Goal: Transaction & Acquisition: Download file/media

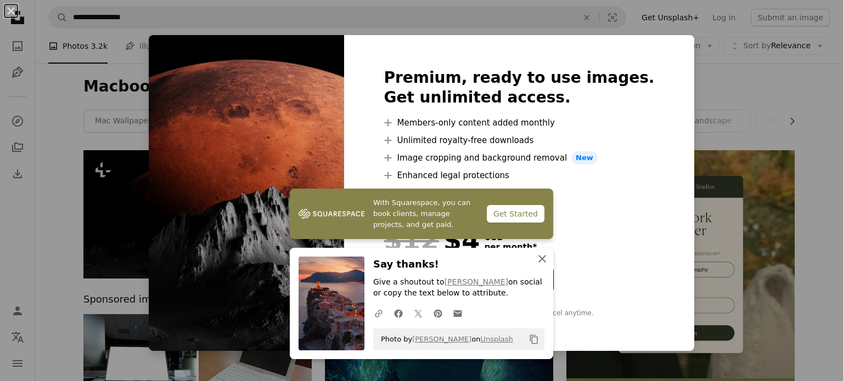
click at [535, 262] on icon "An X shape" at bounding box center [541, 258] width 13 height 13
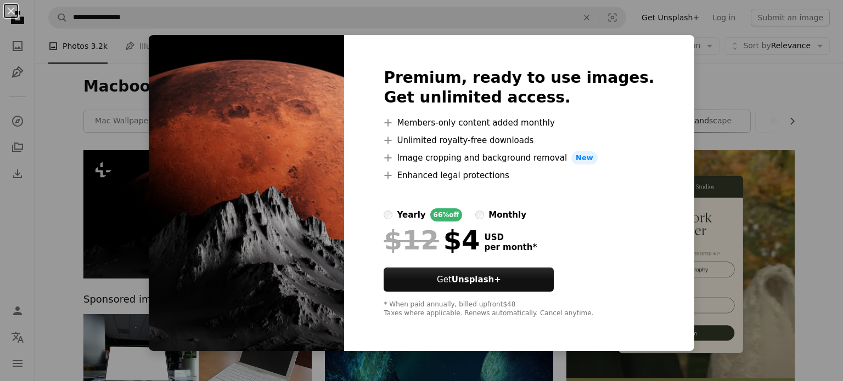
click at [720, 116] on div "An X shape Premium, ready to use images. Get unlimited access. A plus sign Memb…" at bounding box center [421, 190] width 843 height 381
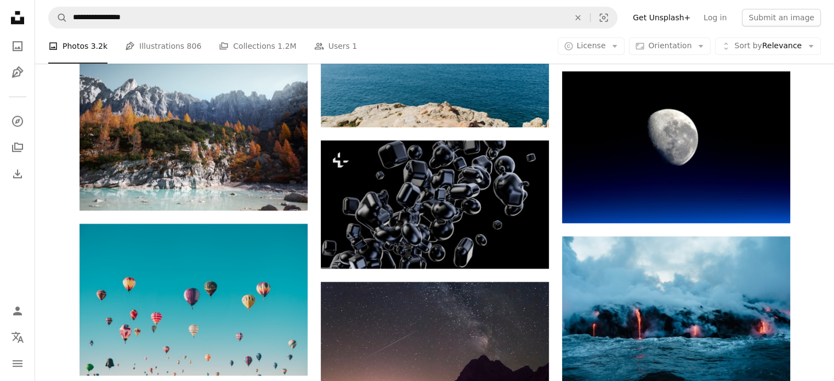
scroll to position [667, 0]
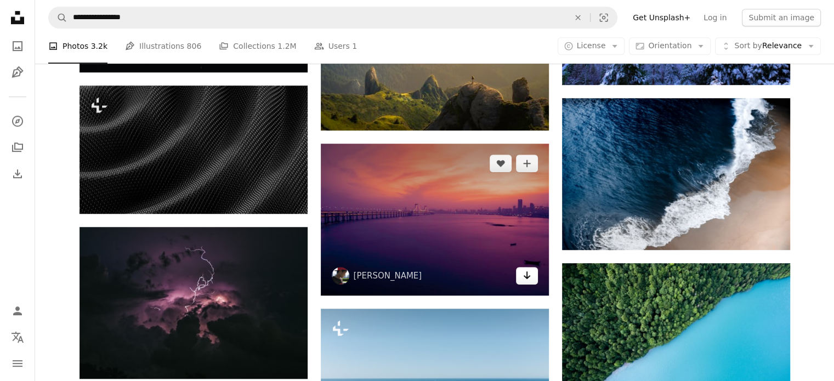
click at [524, 274] on icon "Arrow pointing down" at bounding box center [527, 275] width 9 height 13
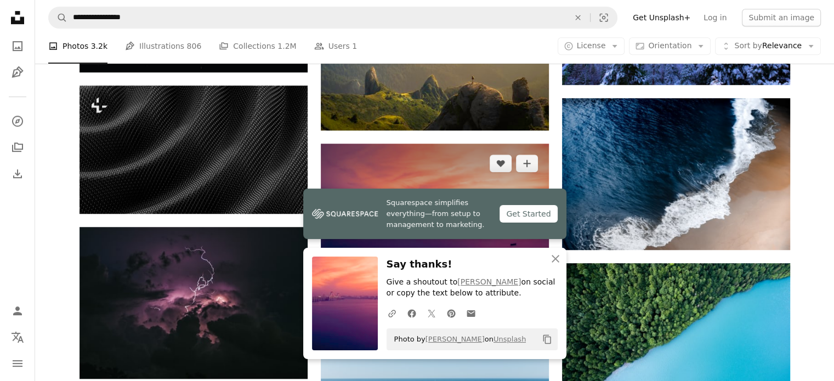
scroll to position [1001, 0]
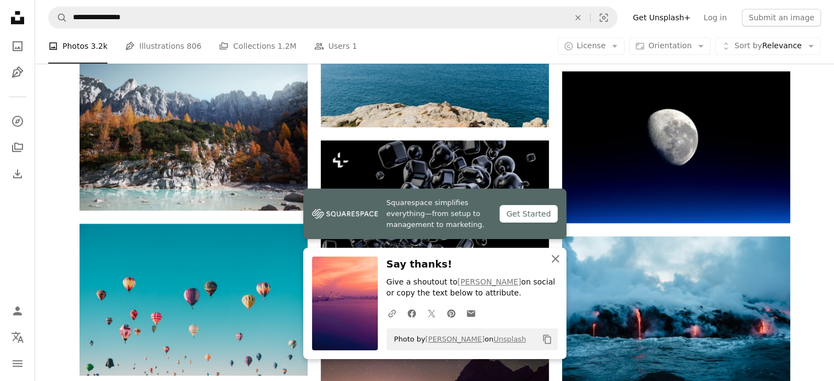
click at [557, 262] on icon "An X shape" at bounding box center [555, 258] width 13 height 13
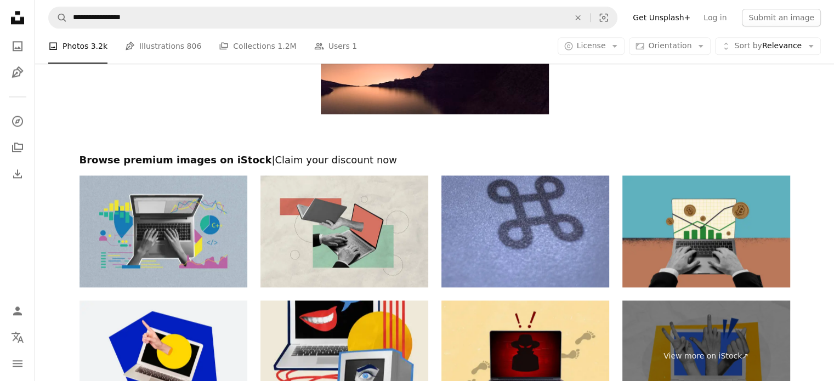
scroll to position [1572, 0]
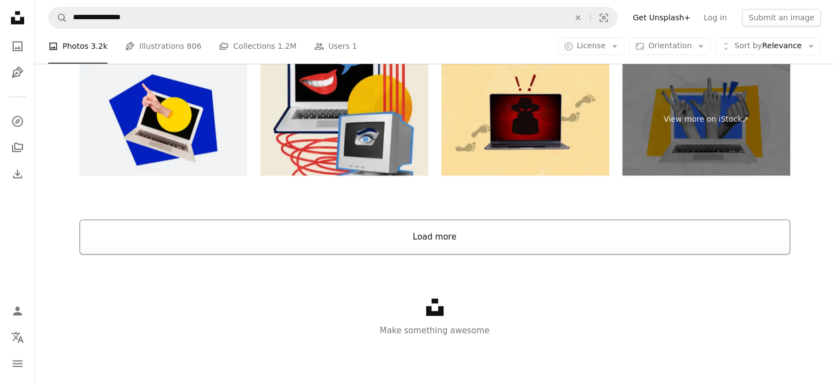
click at [449, 239] on button "Load more" at bounding box center [435, 236] width 711 height 35
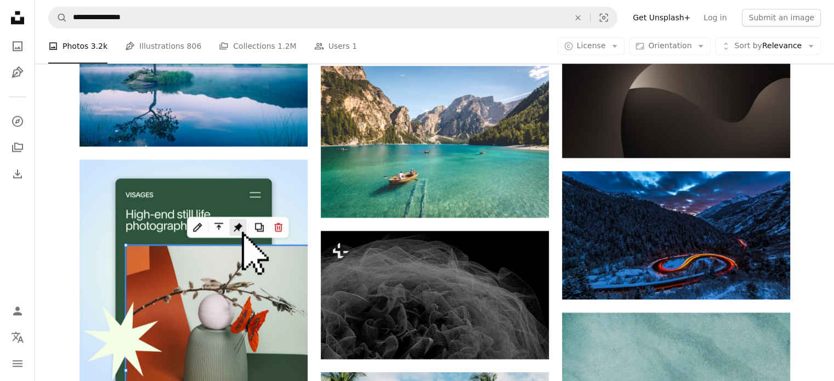
scroll to position [1391, 0]
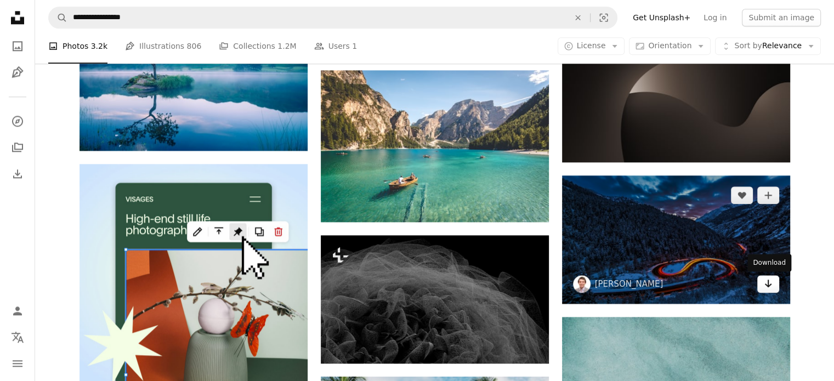
click at [769, 285] on icon "Arrow pointing down" at bounding box center [768, 283] width 9 height 13
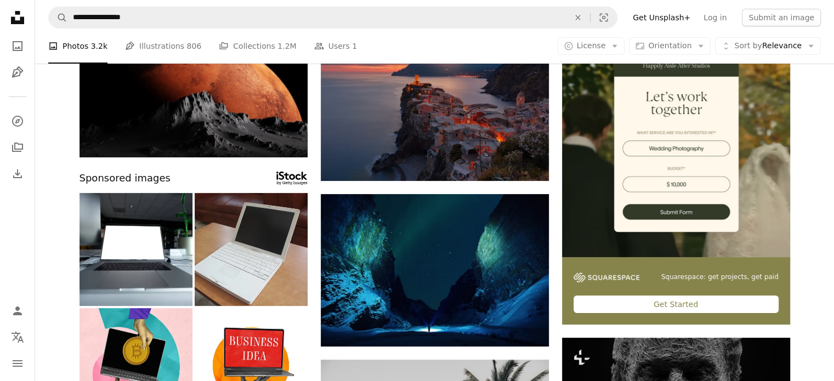
scroll to position [0, 0]
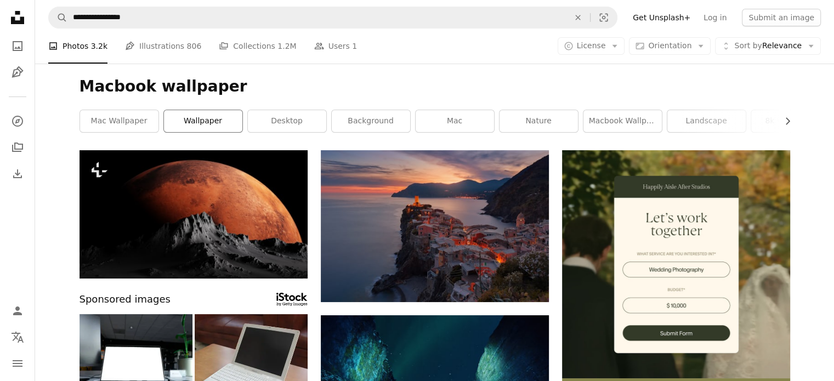
click at [222, 123] on link "wallpaper" at bounding box center [203, 121] width 78 height 22
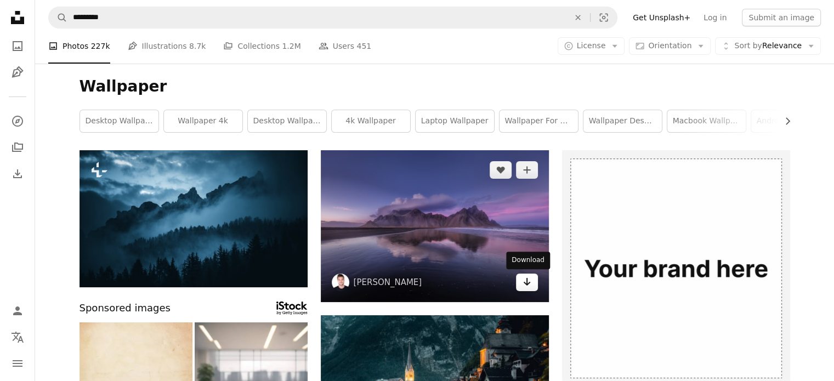
click at [523, 277] on icon "Arrow pointing down" at bounding box center [527, 281] width 9 height 13
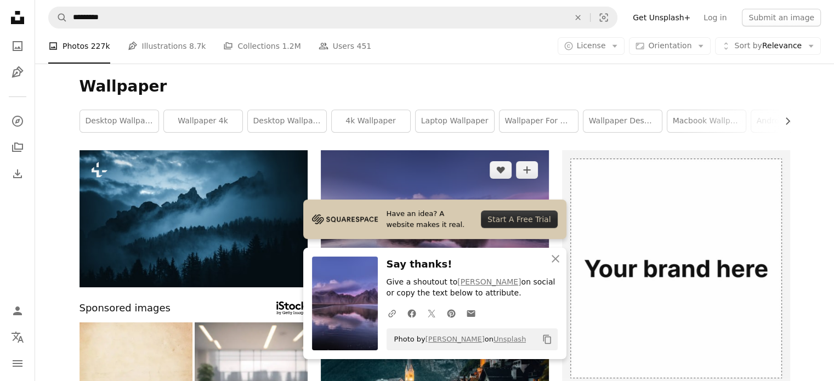
scroll to position [334, 0]
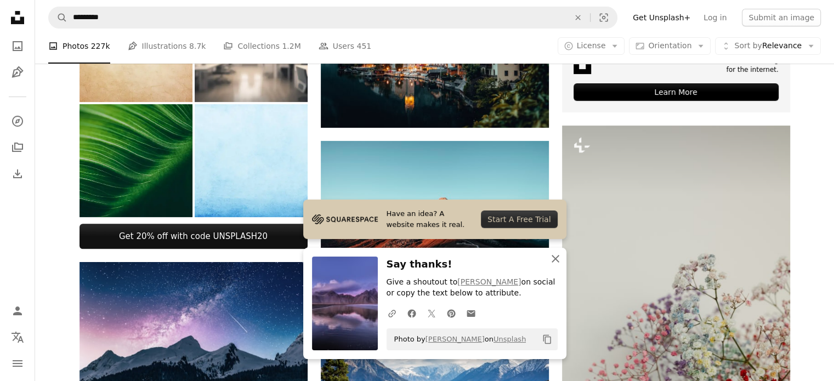
click at [552, 256] on icon "button" at bounding box center [556, 259] width 8 height 8
click at [552, 256] on icon "An X shape" at bounding box center [555, 258] width 13 height 13
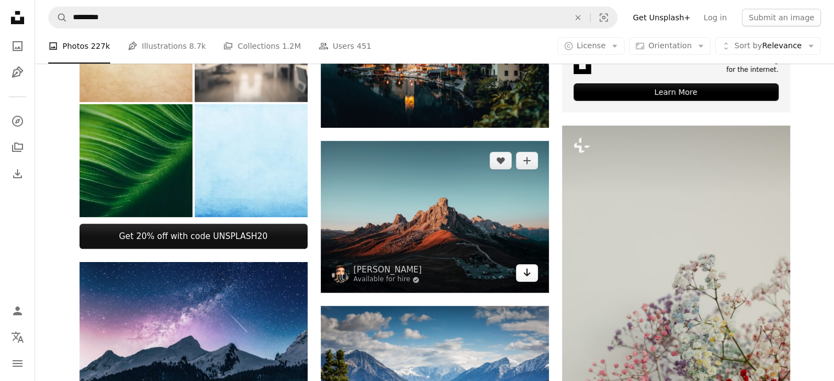
click at [529, 276] on icon "Arrow pointing down" at bounding box center [527, 272] width 9 height 13
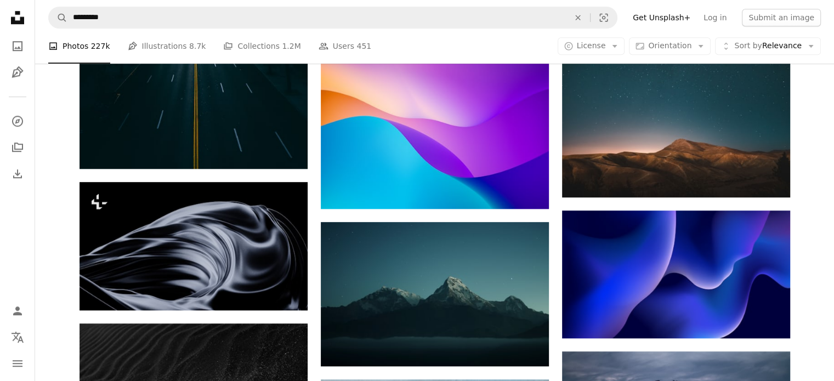
scroll to position [884, 0]
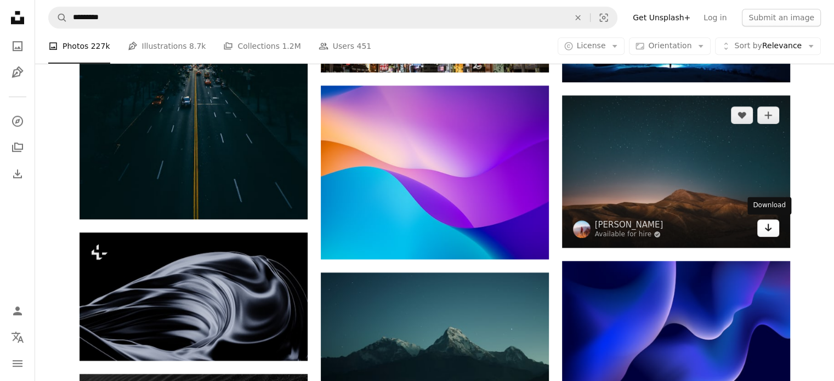
click at [775, 223] on link "Arrow pointing down" at bounding box center [769, 228] width 22 height 18
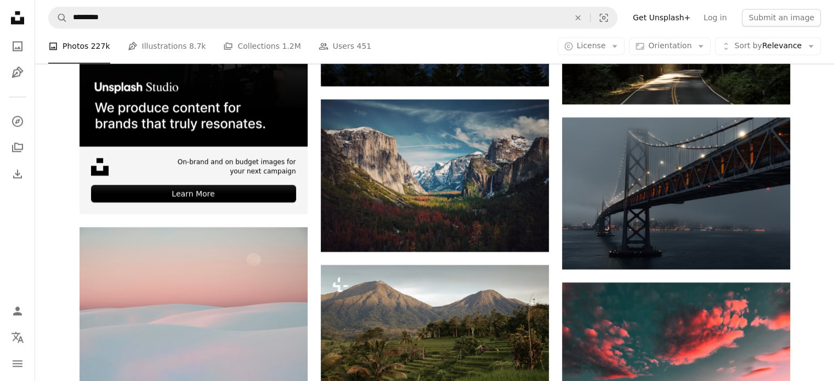
scroll to position [1841, 0]
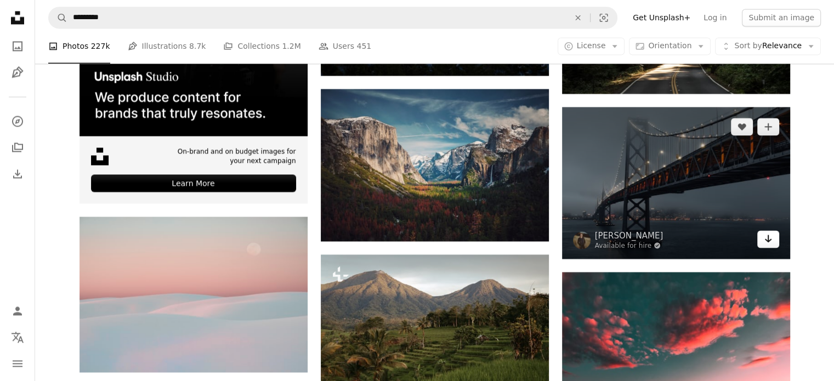
click at [776, 241] on link "Arrow pointing down" at bounding box center [769, 239] width 22 height 18
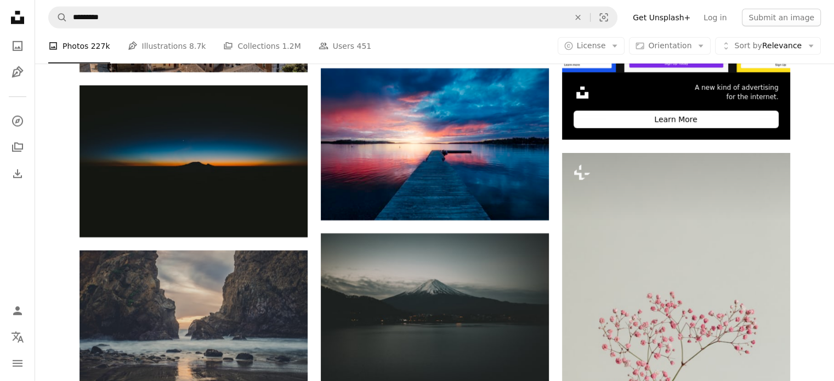
scroll to position [3263, 0]
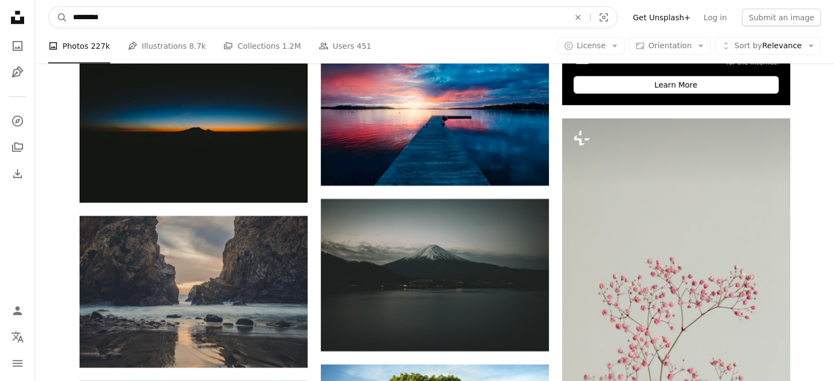
click at [337, 7] on input "*********" at bounding box center [316, 17] width 499 height 21
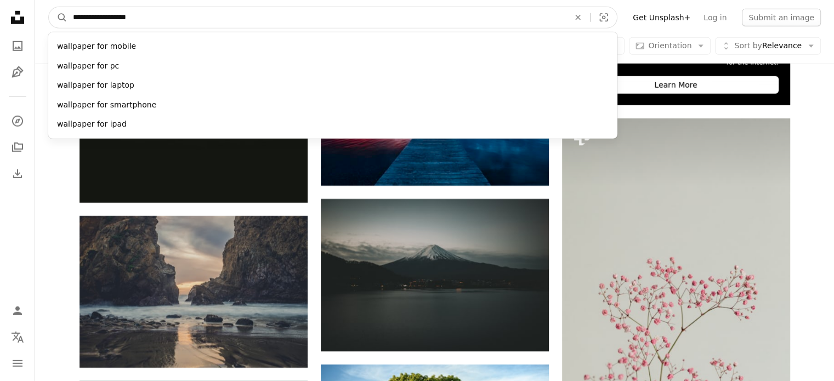
type input "**********"
click button "A magnifying glass" at bounding box center [58, 17] width 19 height 21
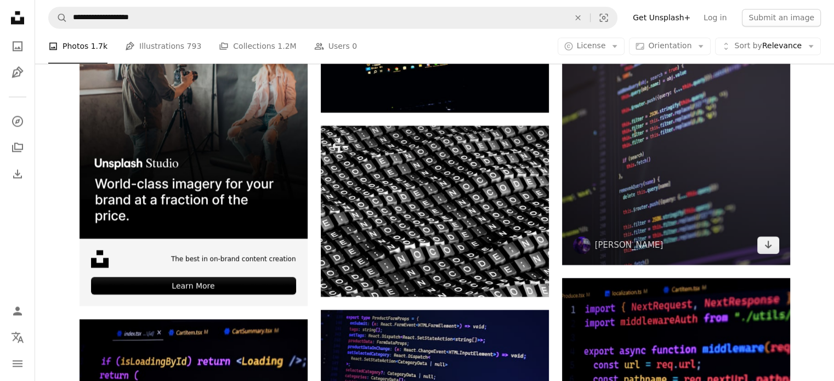
scroll to position [1744, 0]
